Goal: Browse casually: Explore the website without a specific task or goal

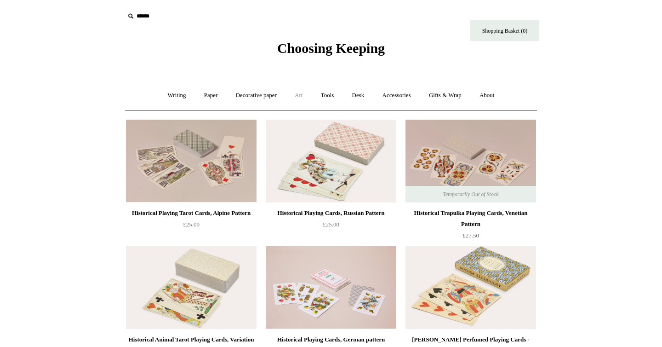
click at [296, 97] on link "Art +" at bounding box center [299, 95] width 24 height 24
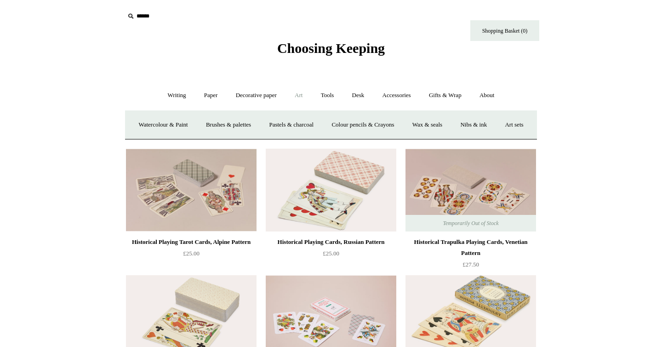
click at [331, 44] on span "Choosing Keeping" at bounding box center [331, 47] width 108 height 15
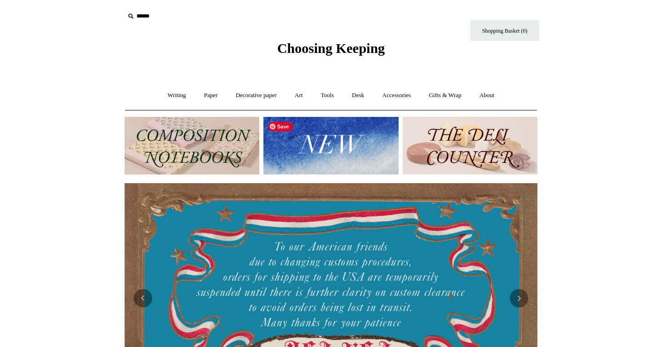
click at [317, 125] on img at bounding box center [331, 145] width 135 height 57
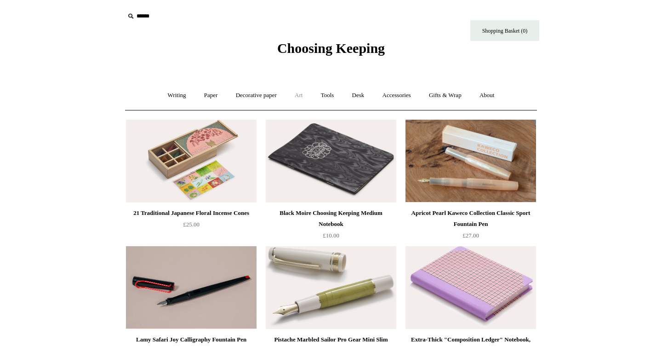
click at [308, 103] on link "Art +" at bounding box center [299, 95] width 24 height 24
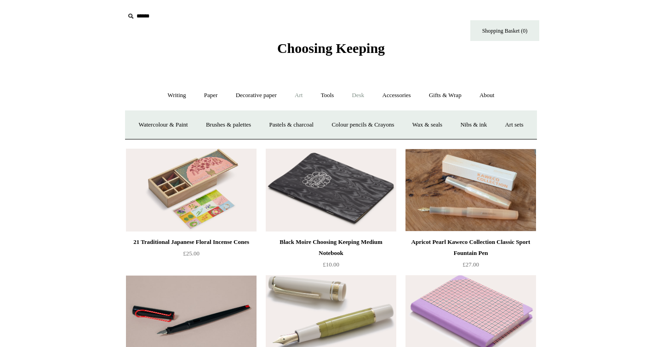
click at [357, 97] on link "Desk +" at bounding box center [358, 95] width 29 height 24
click at [398, 97] on link "Accessories +" at bounding box center [396, 95] width 45 height 24
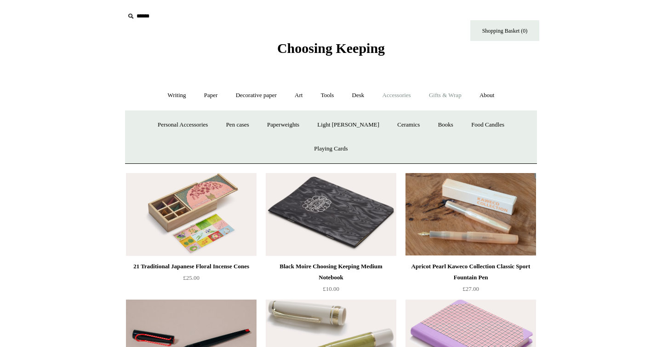
click at [441, 96] on link "Gifts & Wrap +" at bounding box center [445, 95] width 49 height 24
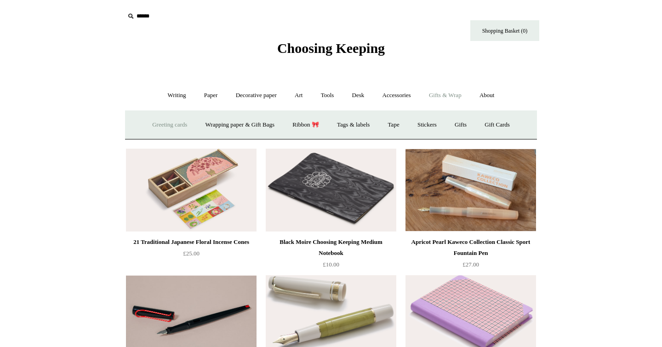
click at [166, 126] on link "Greeting cards +" at bounding box center [170, 125] width 52 height 24
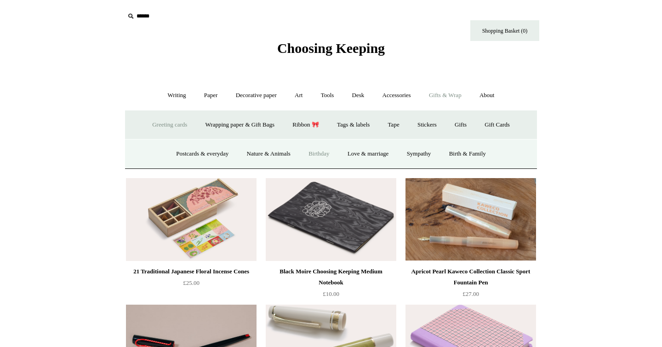
click at [327, 155] on link "Birthday" at bounding box center [319, 154] width 38 height 24
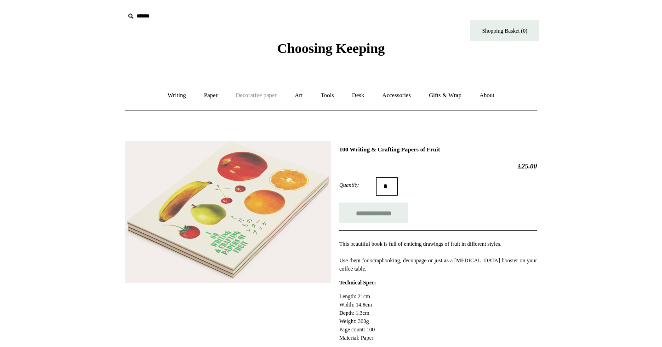
click at [270, 96] on link "Decorative paper +" at bounding box center [256, 95] width 57 height 24
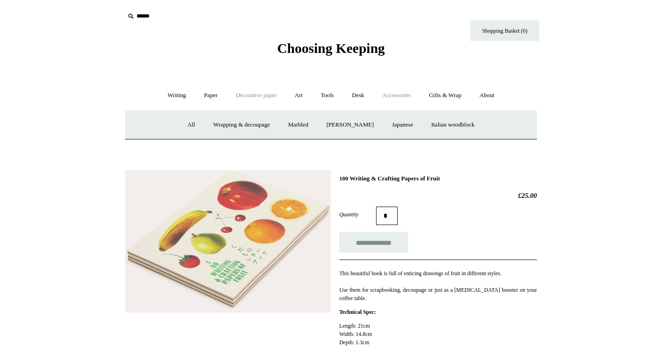
click at [406, 98] on link "Accessories +" at bounding box center [396, 95] width 45 height 24
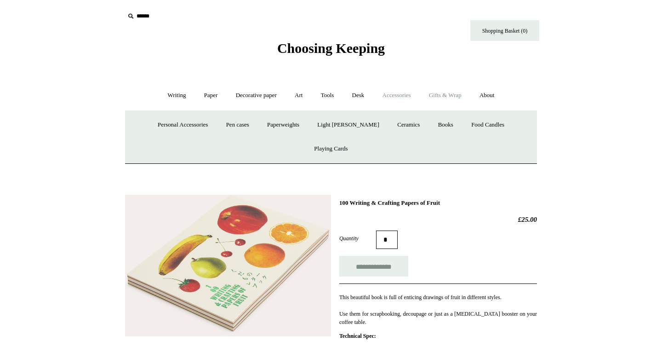
click at [444, 97] on link "Gifts & Wrap +" at bounding box center [445, 95] width 49 height 24
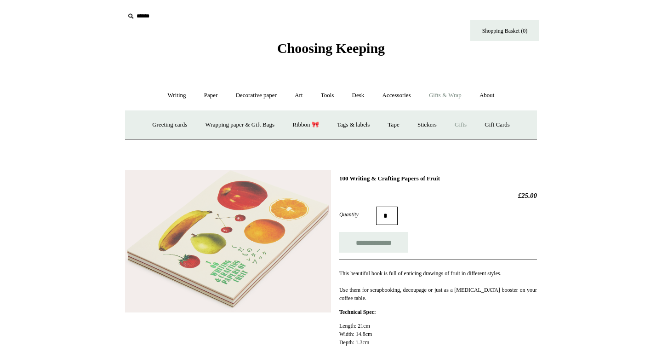
click at [465, 129] on link "Gifts +" at bounding box center [461, 125] width 29 height 24
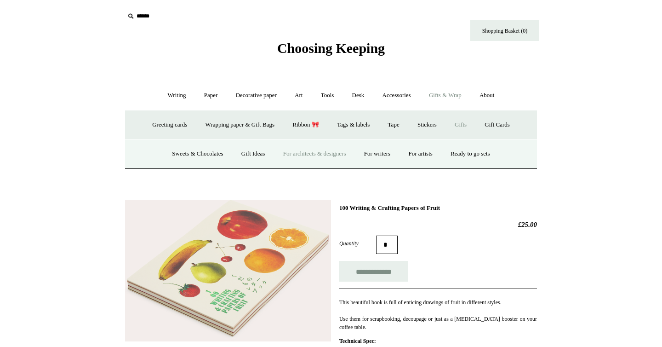
click at [282, 158] on link "For architects & designers" at bounding box center [315, 154] width 80 height 24
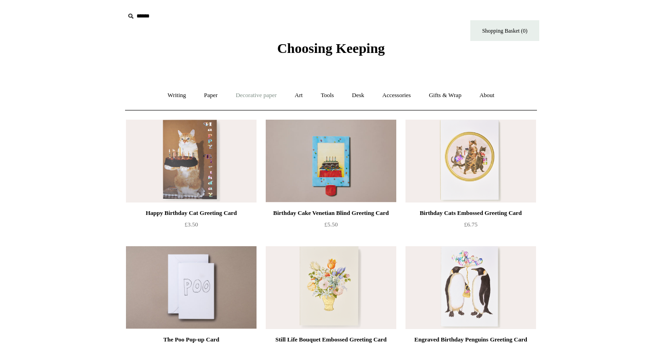
click at [246, 92] on link "Decorative paper +" at bounding box center [256, 95] width 57 height 24
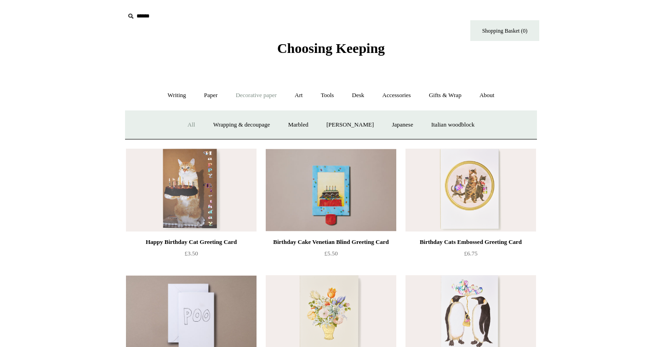
click at [184, 123] on link "All" at bounding box center [191, 125] width 24 height 24
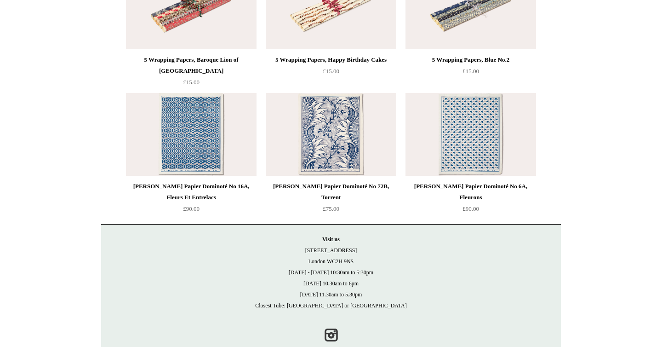
scroll to position [2198, 0]
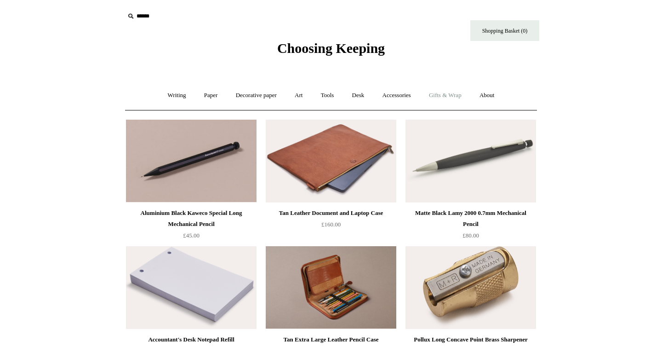
click at [468, 97] on link "Gifts & Wrap +" at bounding box center [445, 95] width 49 height 24
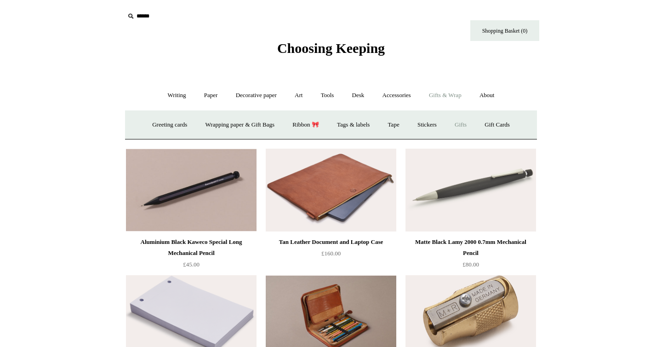
click at [454, 134] on link "Gifts +" at bounding box center [461, 125] width 29 height 24
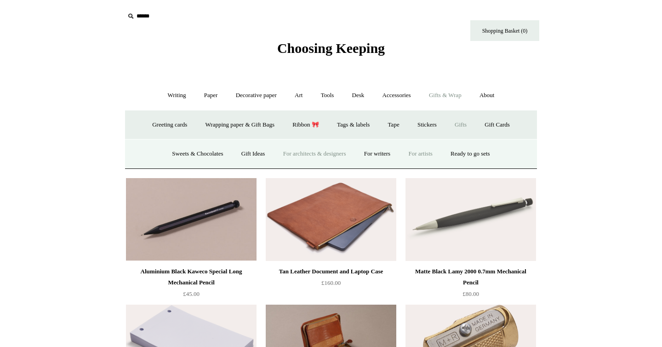
click at [439, 154] on link "For artists" at bounding box center [420, 154] width 40 height 24
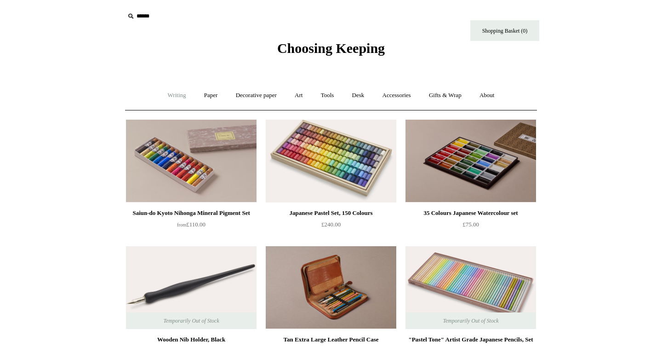
click at [160, 94] on link "Writing +" at bounding box center [177, 95] width 35 height 24
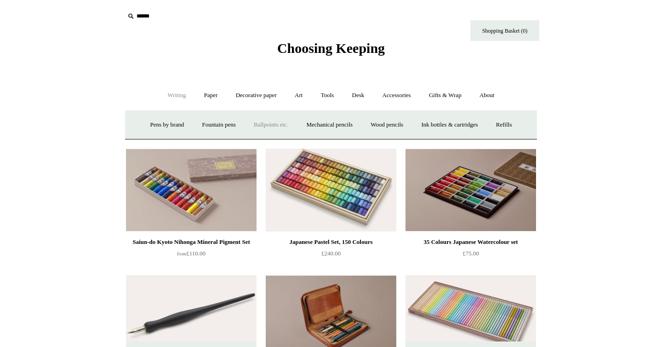
click at [262, 125] on link "Ballpoints etc. +" at bounding box center [271, 125] width 51 height 24
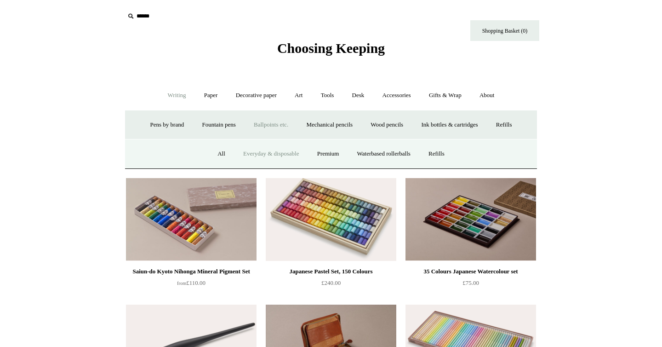
click at [252, 149] on link "Everyday & disposable" at bounding box center [271, 154] width 72 height 24
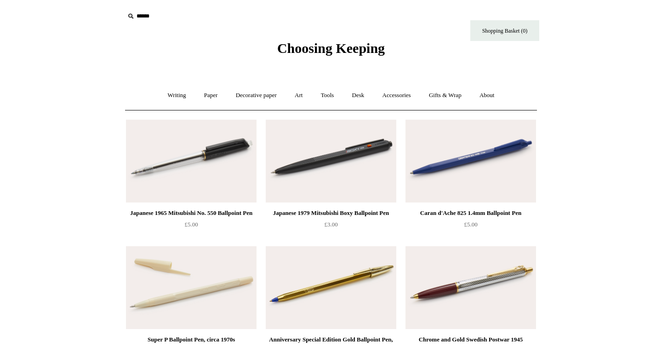
click at [350, 50] on span "Choosing Keeping" at bounding box center [331, 47] width 108 height 15
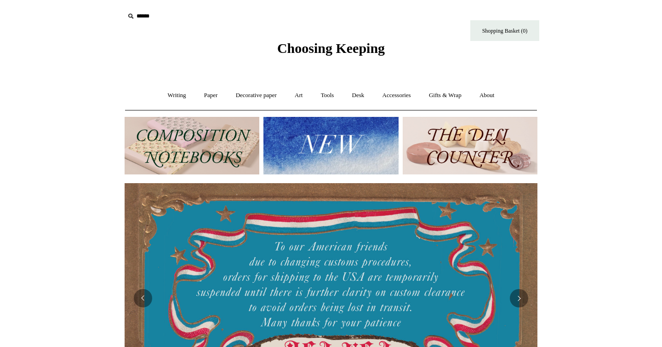
scroll to position [0, 833]
